Goal: Transaction & Acquisition: Download file/media

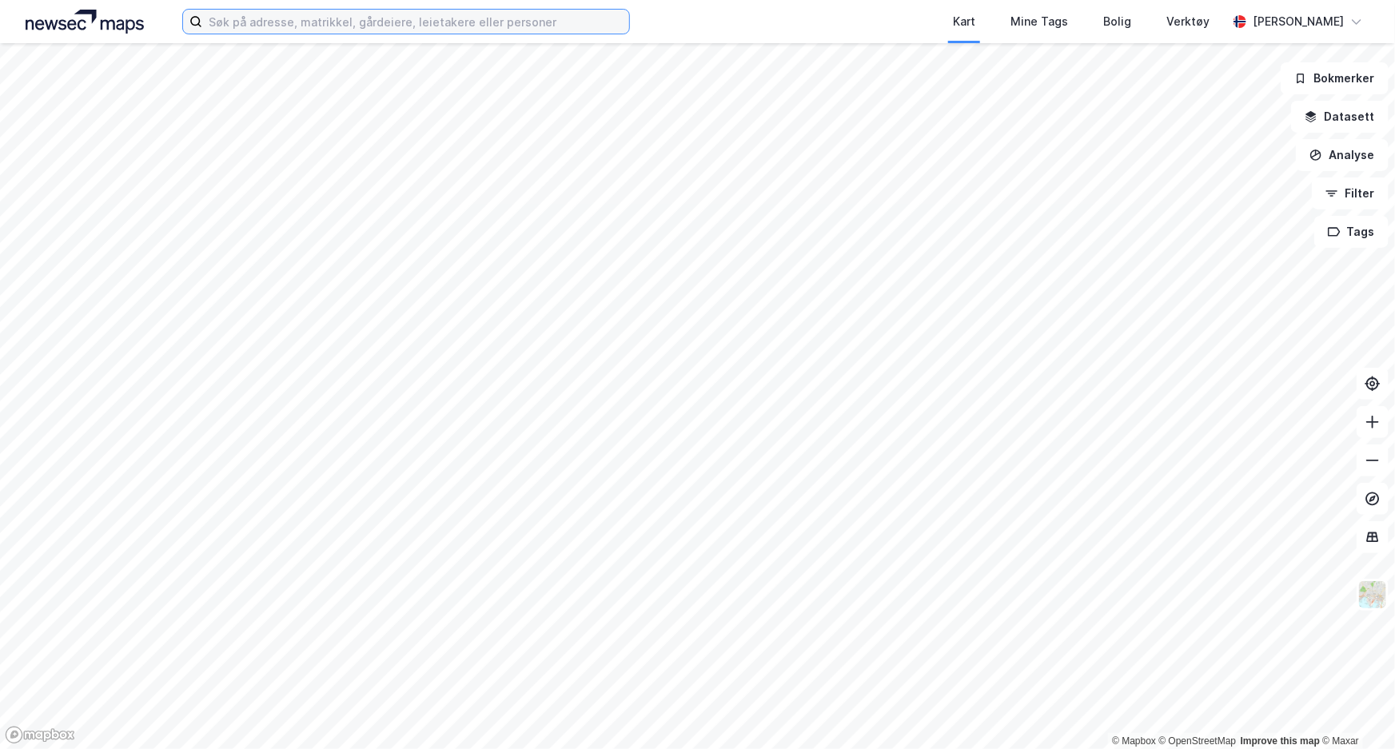
click at [478, 23] on input at bounding box center [415, 22] width 427 height 24
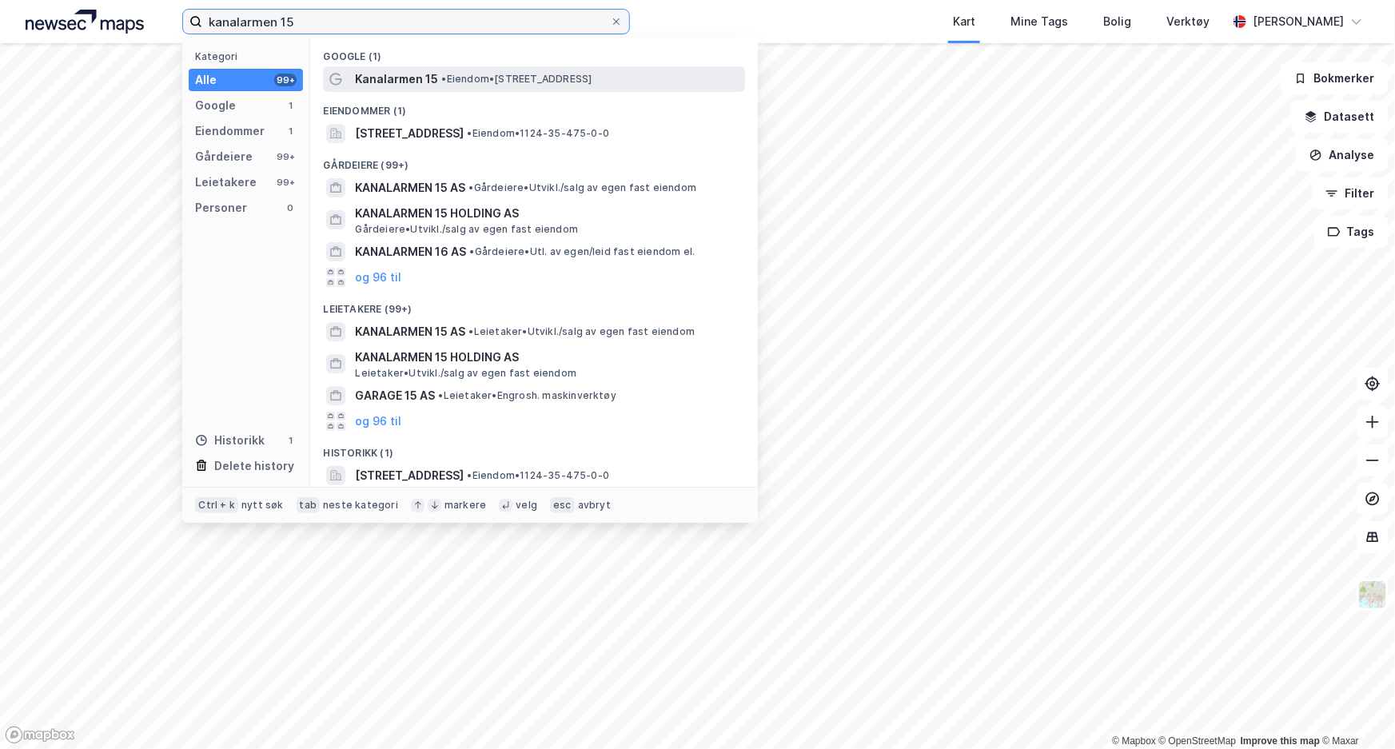
type input "kanalarmen 15"
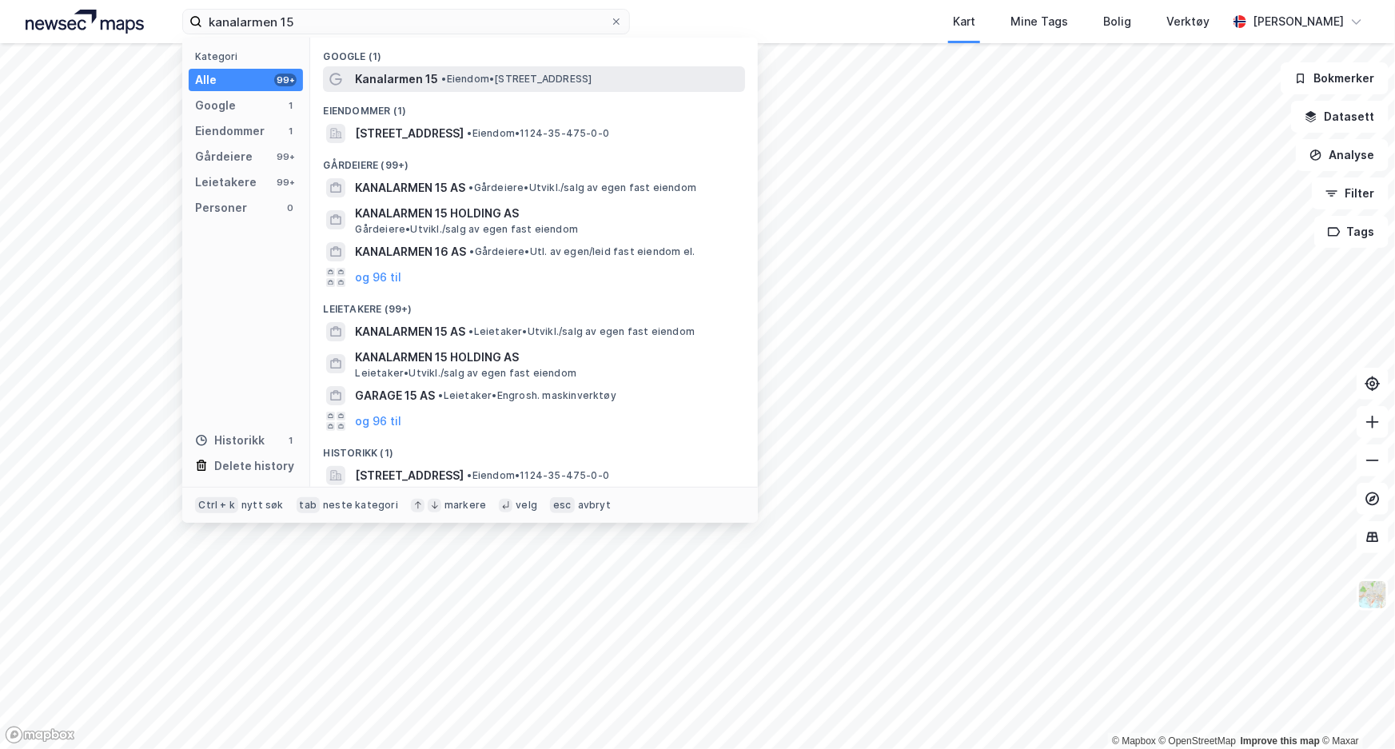
click at [455, 76] on span "• Eiendom • [STREET_ADDRESS]" at bounding box center [516, 79] width 150 height 13
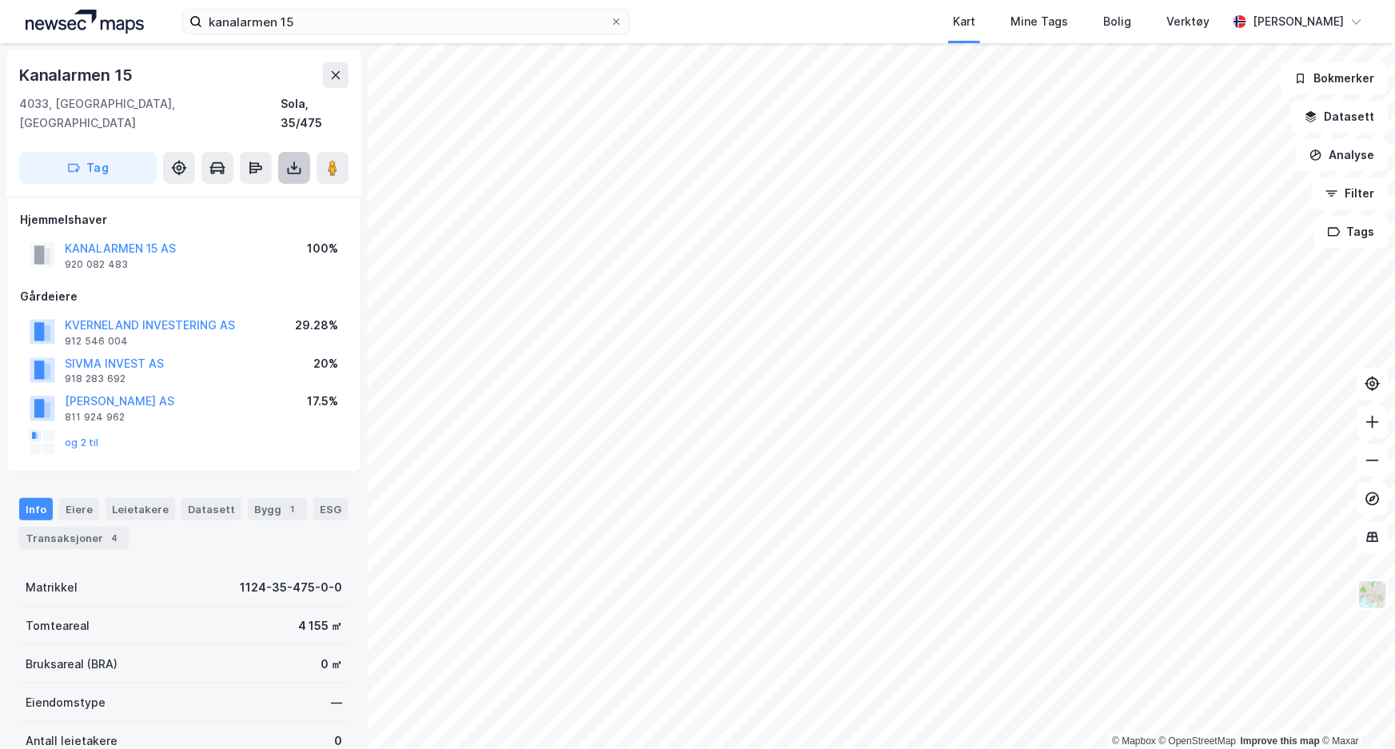
click at [299, 160] on icon at bounding box center [294, 168] width 16 height 16
click at [280, 187] on div "Last ned grunnbok" at bounding box center [225, 200] width 170 height 26
